Goal: Information Seeking & Learning: Learn about a topic

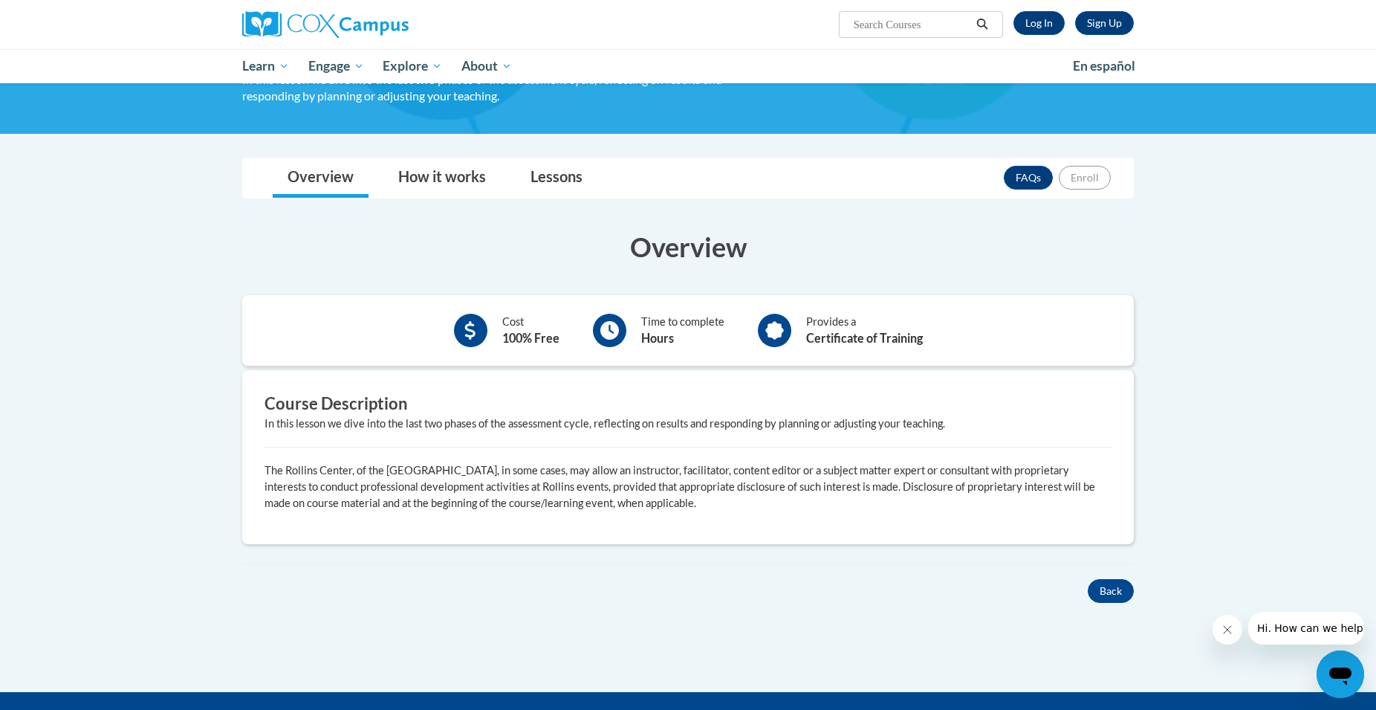
scroll to position [152, 0]
click at [1107, 583] on button "Back" at bounding box center [1111, 591] width 46 height 24
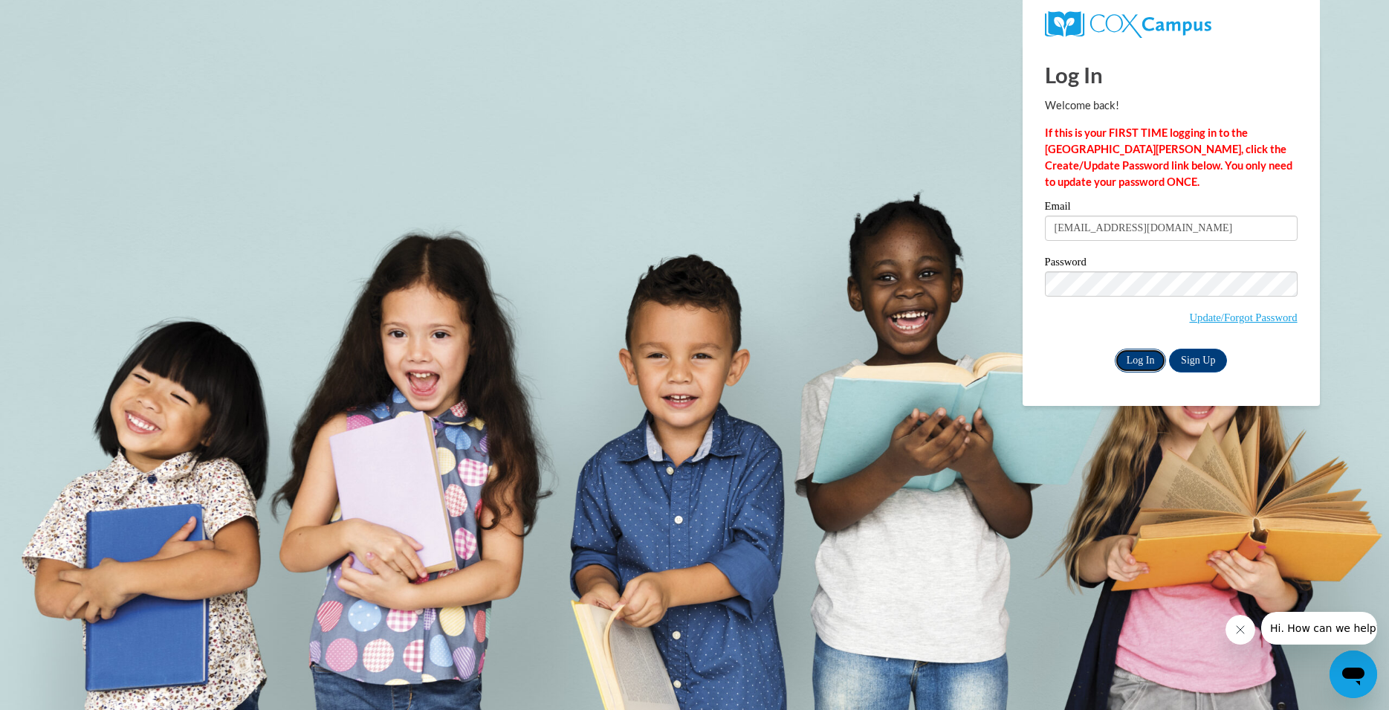
click at [1120, 357] on input "Log In" at bounding box center [1141, 360] width 52 height 24
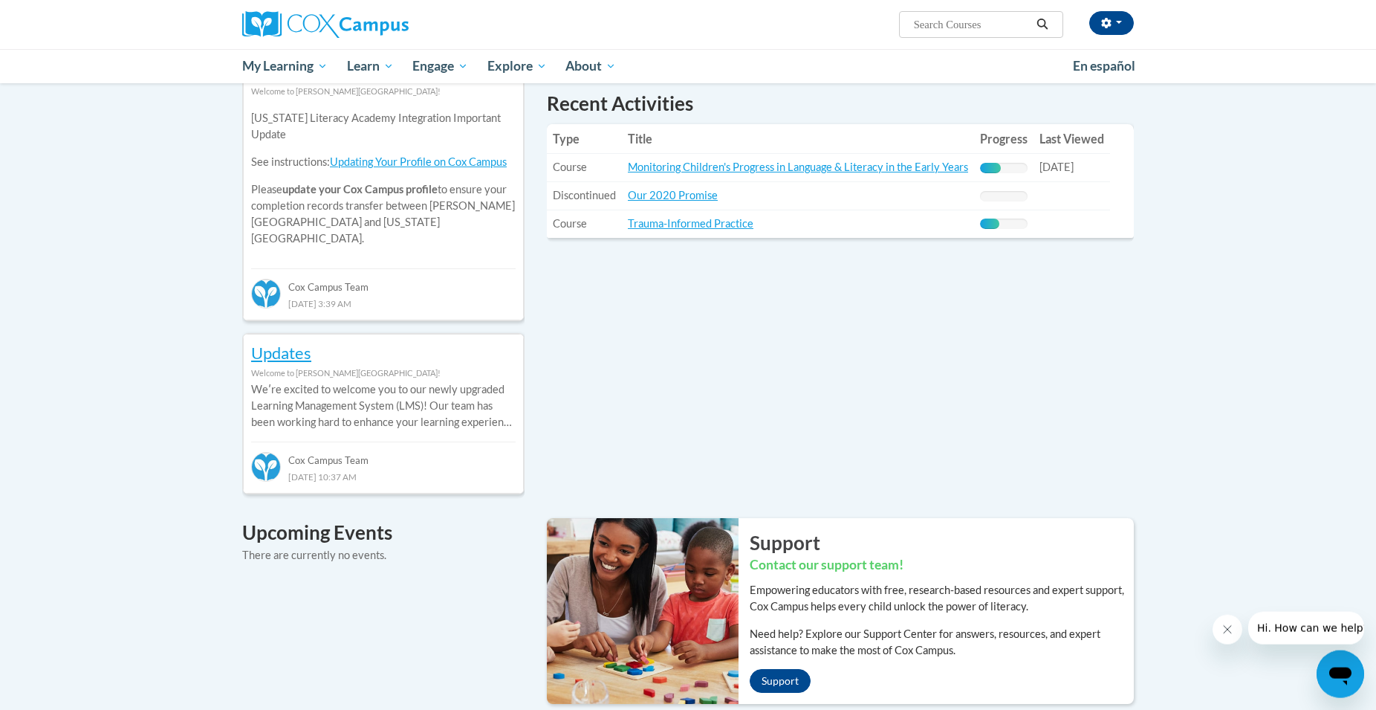
scroll to position [531, 0]
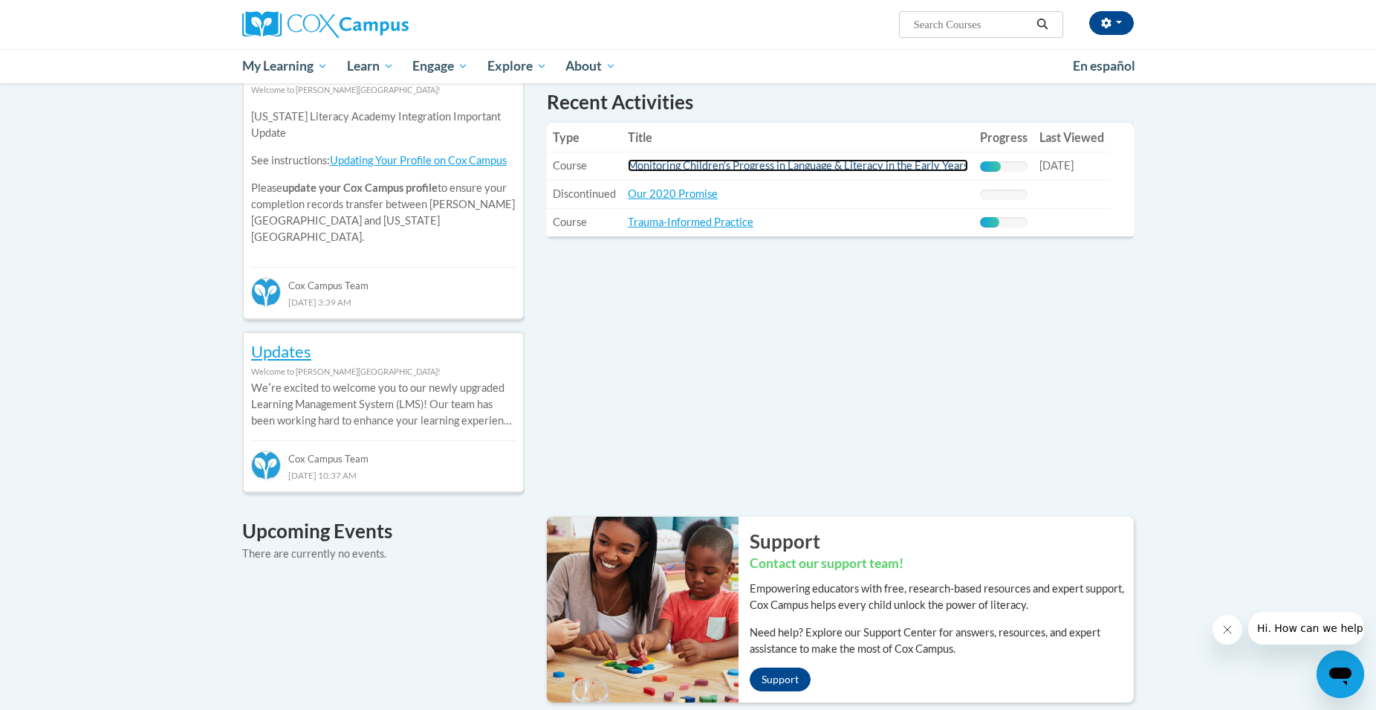
click at [744, 164] on link "Monitoring Children's Progress in Language & Literacy in the Early Years" at bounding box center [798, 165] width 340 height 13
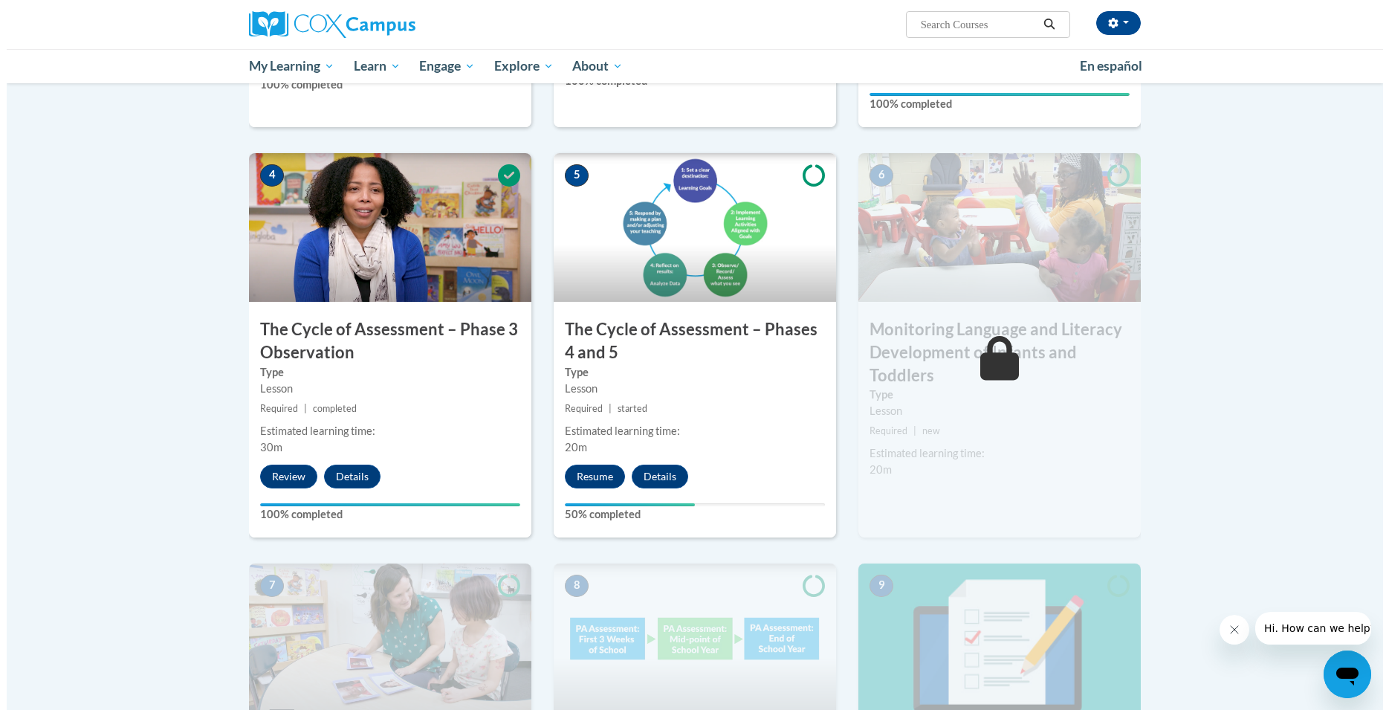
scroll to position [682, 0]
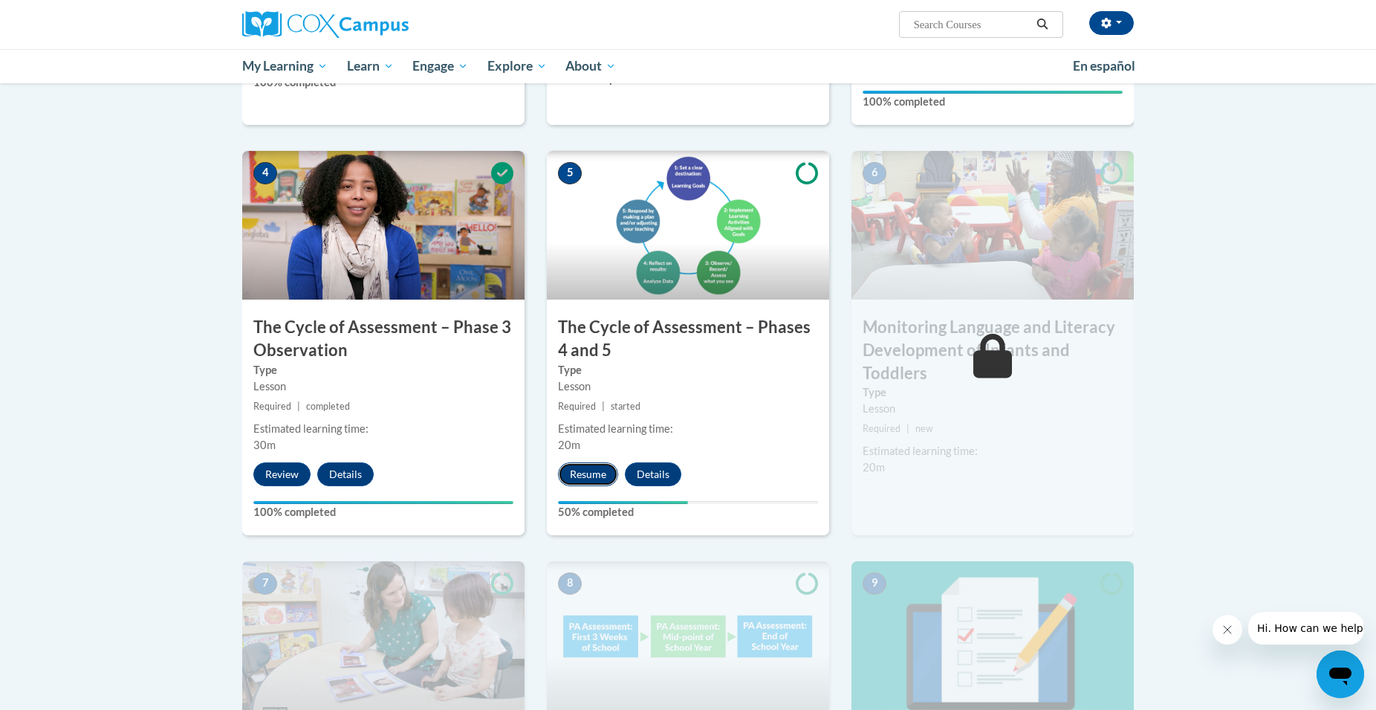
click at [589, 473] on button "Resume" at bounding box center [588, 474] width 60 height 24
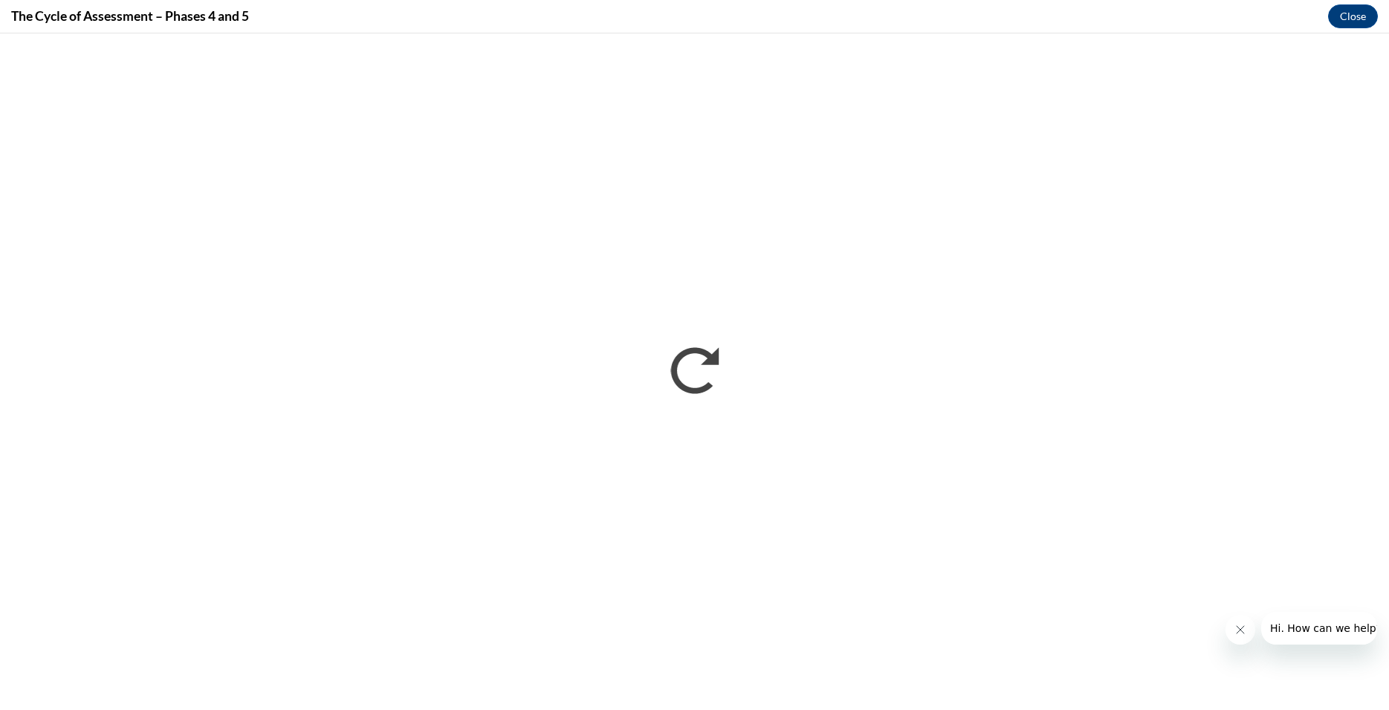
scroll to position [0, 0]
